Goal: Information Seeking & Learning: Learn about a topic

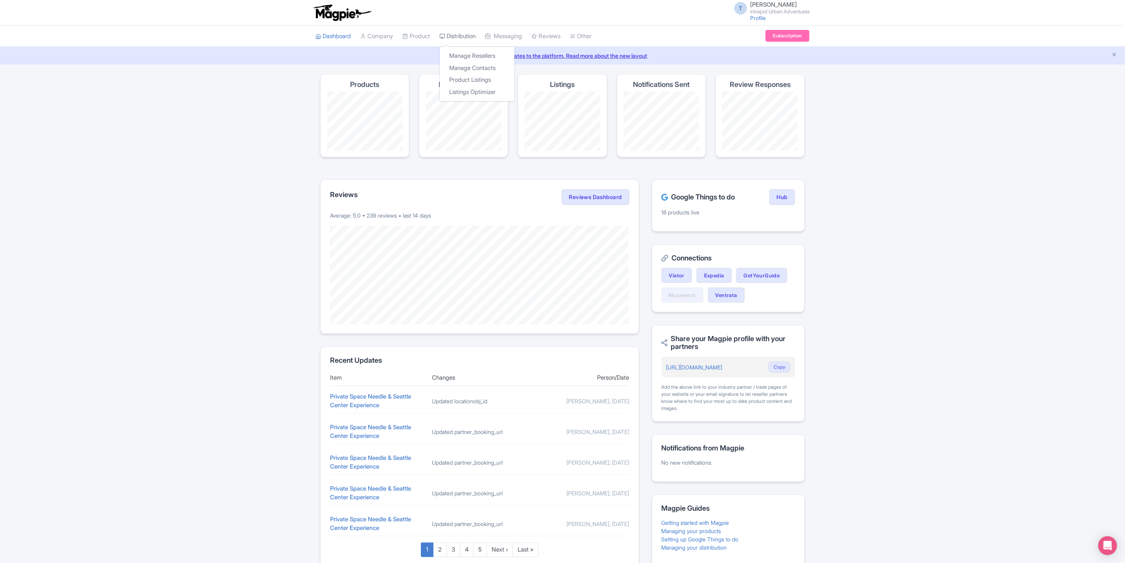
click at [456, 37] on link "Distribution" at bounding box center [457, 37] width 36 height 22
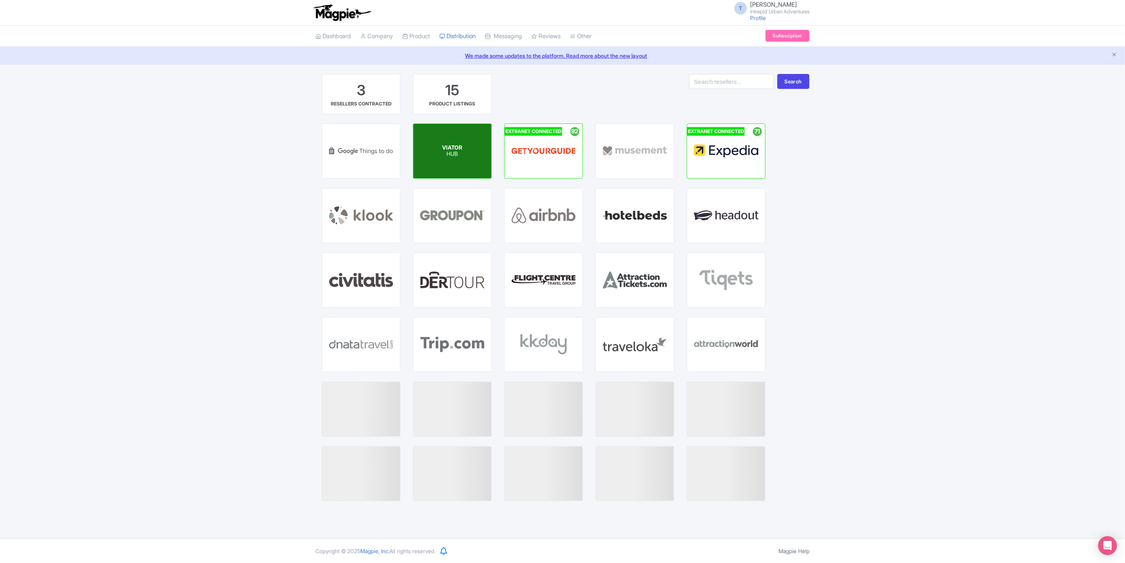
click at [448, 160] on div "VIATOR HUB" at bounding box center [452, 151] width 78 height 54
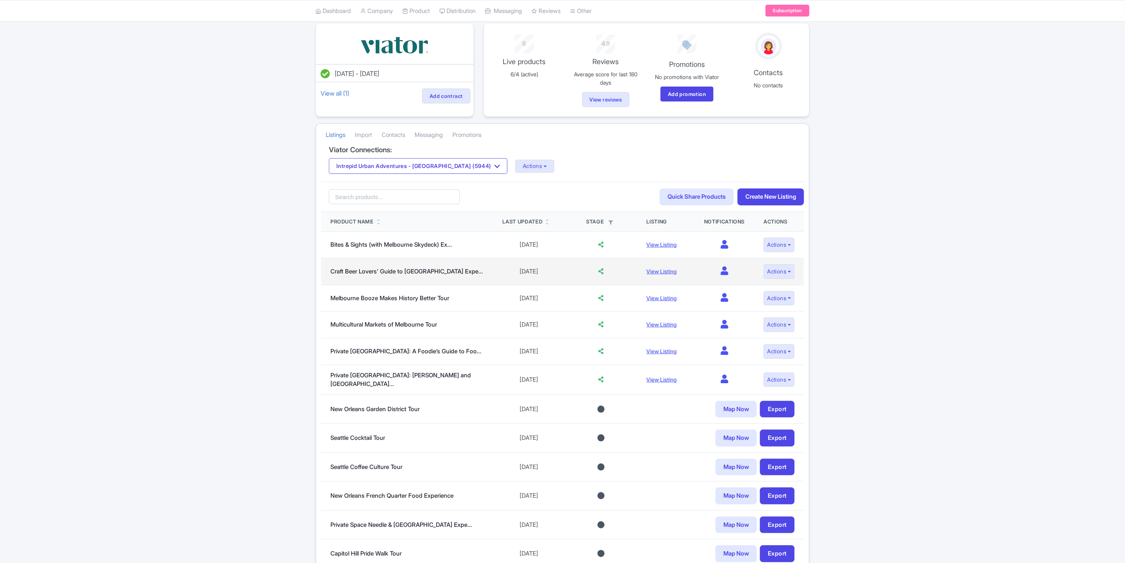
scroll to position [59, 0]
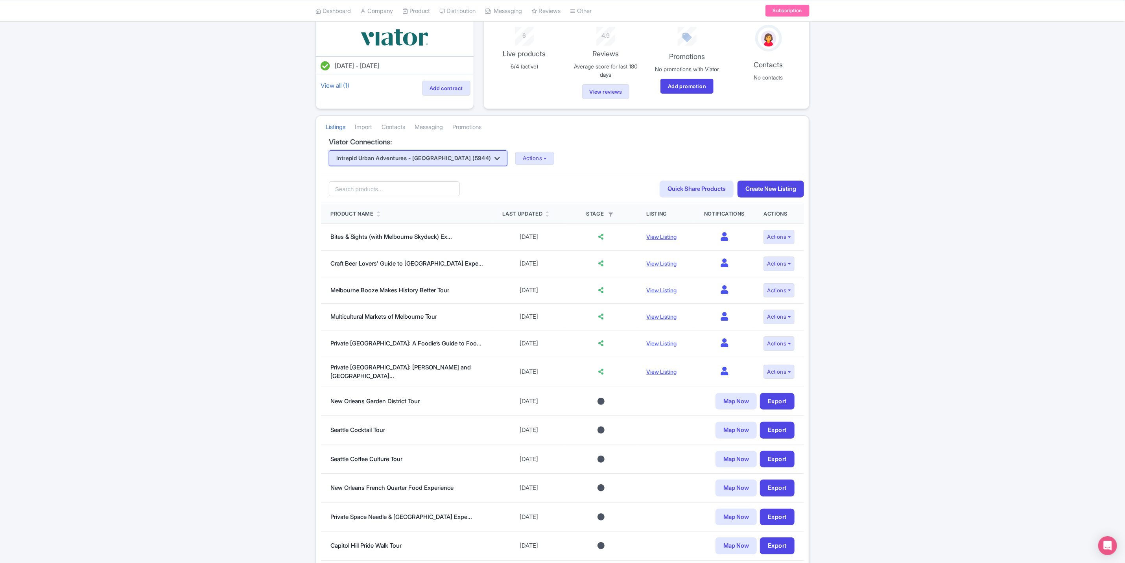
click at [425, 158] on button "Intrepid Urban Adventures - France (5944)" at bounding box center [418, 158] width 179 height 16
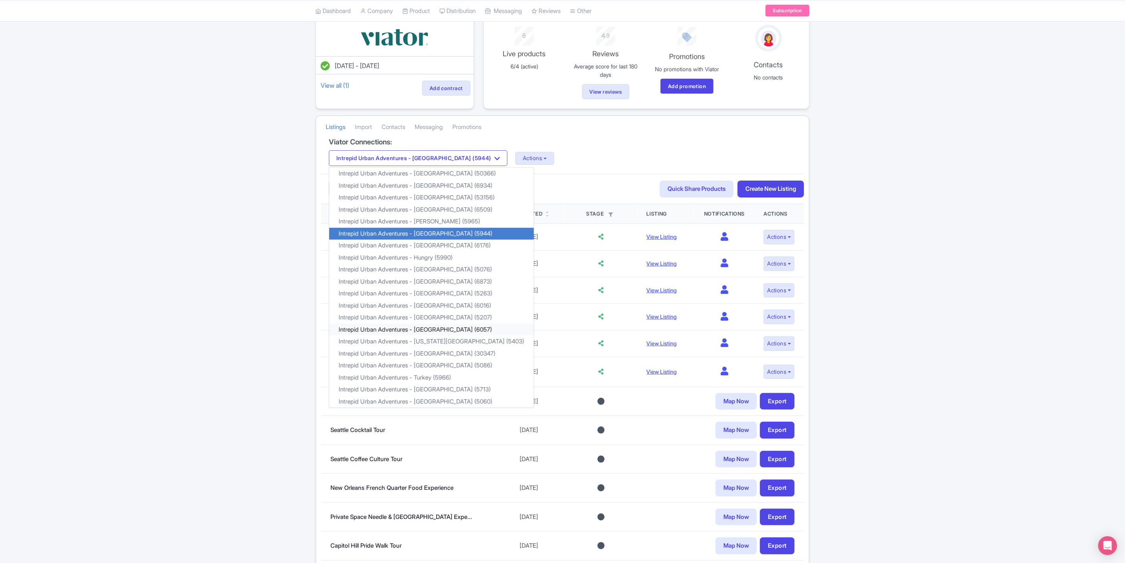
click at [436, 331] on link "Intrepid Urban Adventures - Morocco (6057)" at bounding box center [431, 330] width 204 height 12
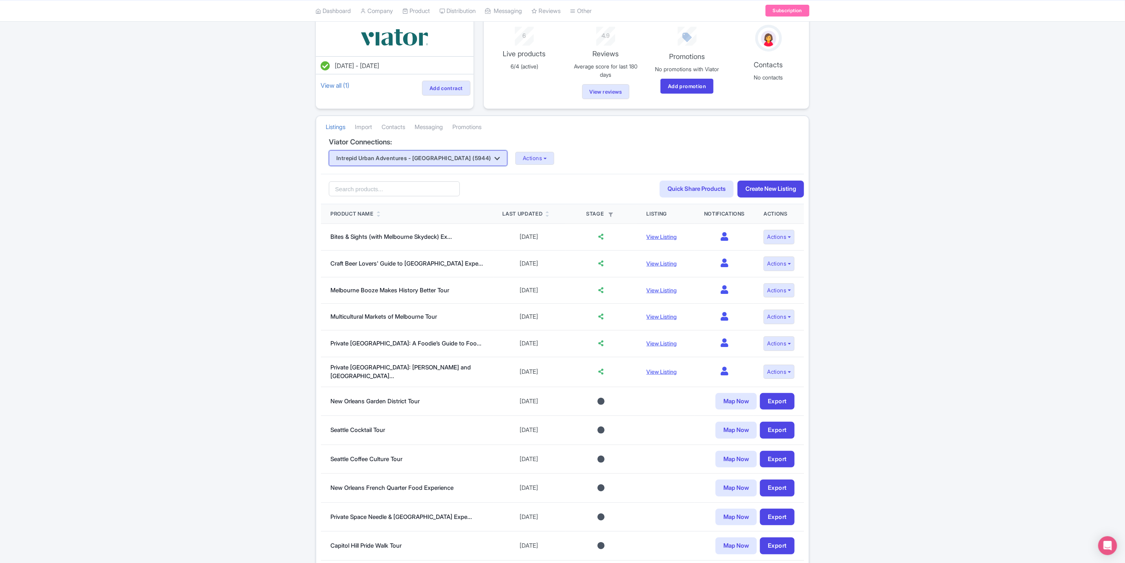
click at [418, 156] on button "Intrepid Urban Adventures - France (5944)" at bounding box center [418, 158] width 179 height 16
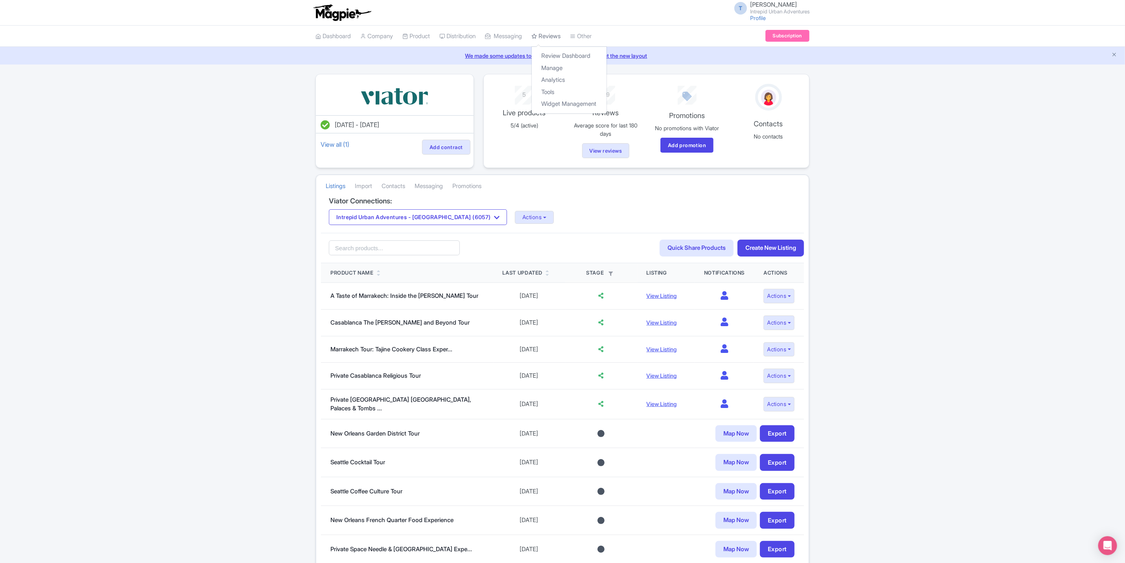
click at [560, 37] on link "Reviews" at bounding box center [545, 37] width 29 height 22
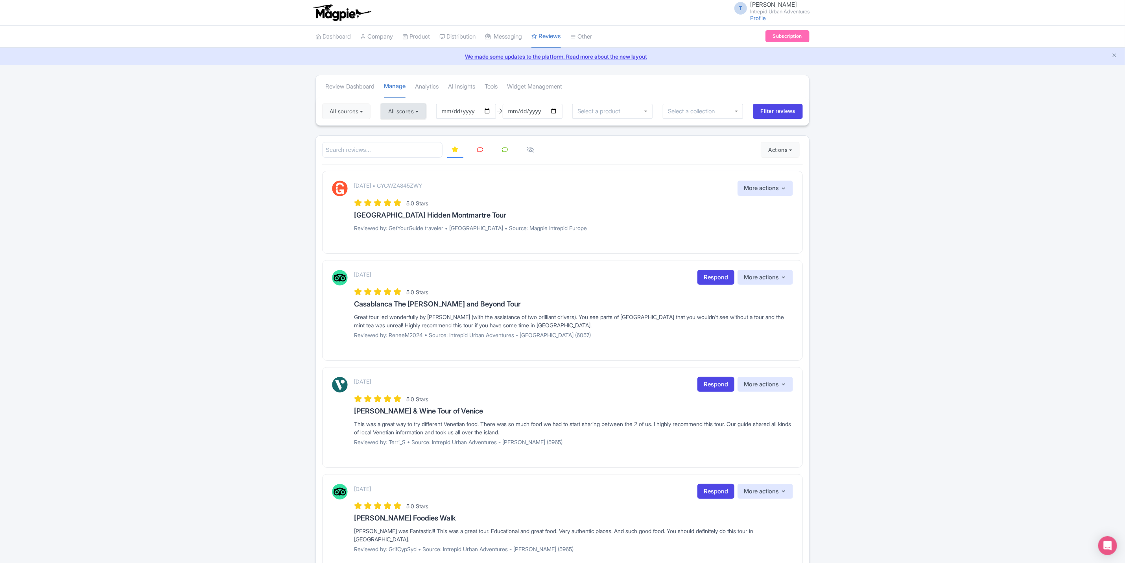
click at [407, 109] on button "All scores" at bounding box center [403, 111] width 45 height 16
click at [395, 129] on label "5 stars" at bounding box center [404, 129] width 18 height 9
click at [395, 129] on input "5 stars" at bounding box center [397, 127] width 5 height 5
checkbox input "false"
click at [395, 144] on label "4 stars" at bounding box center [404, 142] width 18 height 9
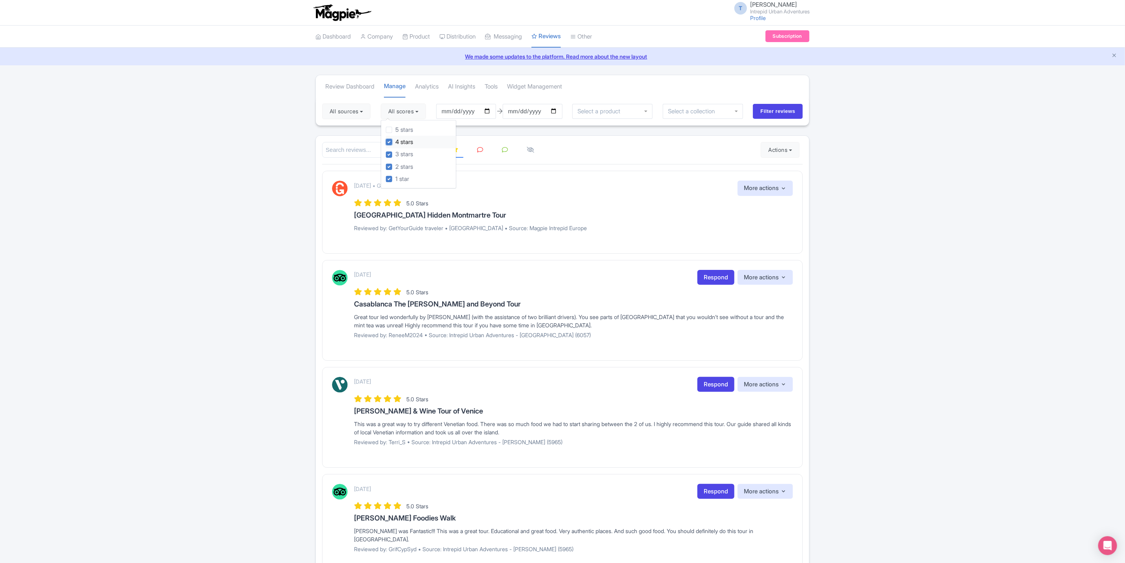
click at [395, 142] on input "4 stars" at bounding box center [397, 139] width 5 height 5
checkbox input "false"
click at [766, 114] on input "Filter reviews" at bounding box center [778, 111] width 50 height 15
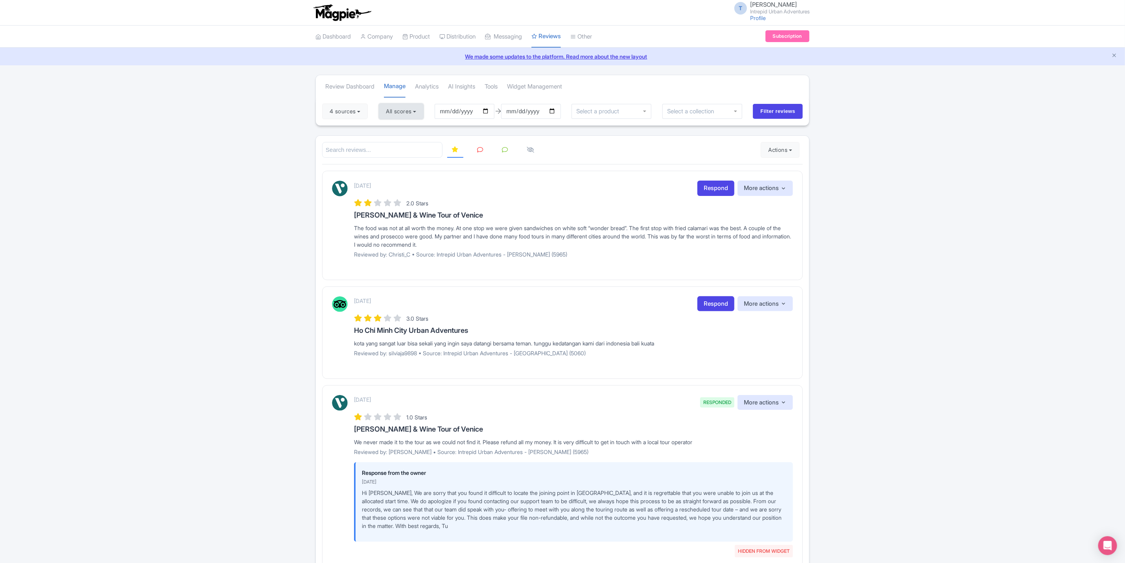
click at [399, 116] on button "All scores" at bounding box center [401, 111] width 45 height 16
